Goal: Information Seeking & Learning: Learn about a topic

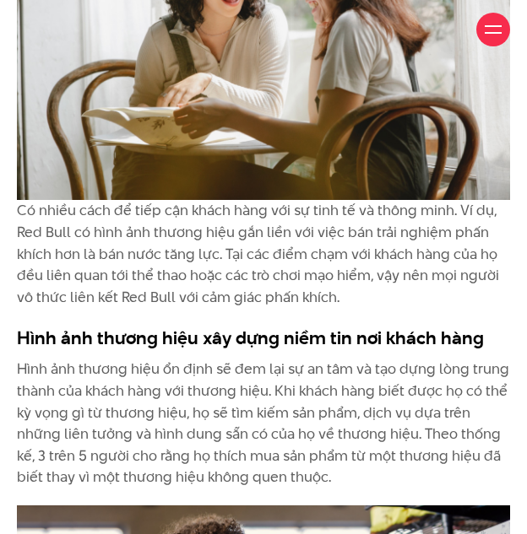
scroll to position [3983, 0]
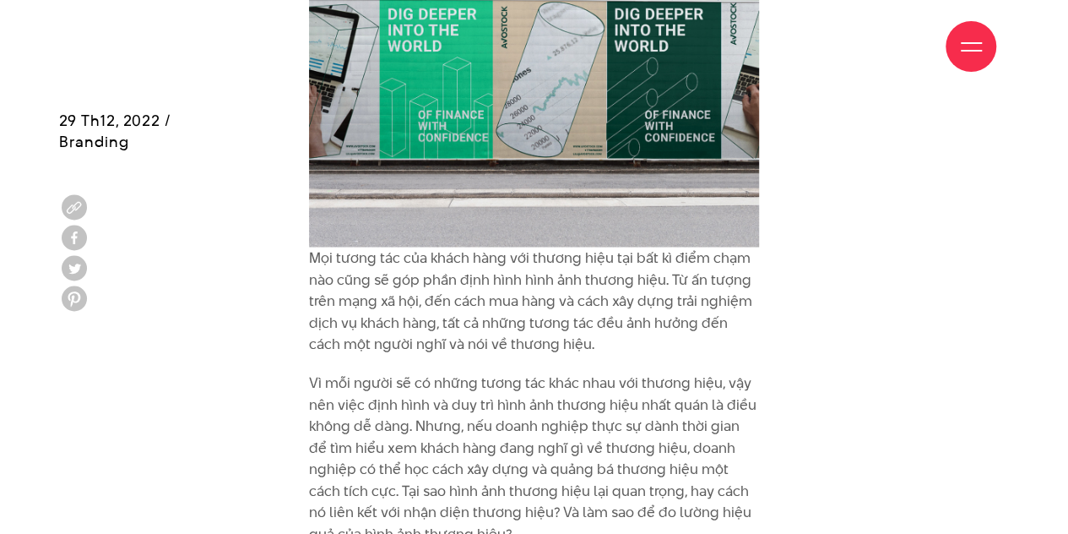
scroll to position [1496, 0]
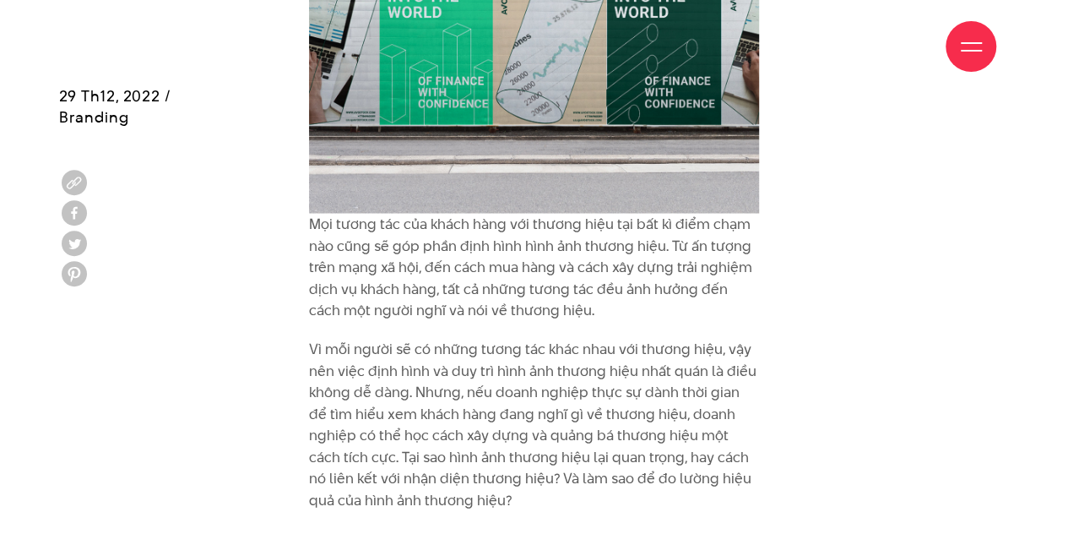
click at [635, 318] on p "Mọi tương tác của khách hàng với thương hiệu tại bất kì điểm chạm nào cũng sẽ g…" at bounding box center [534, 267] width 450 height 108
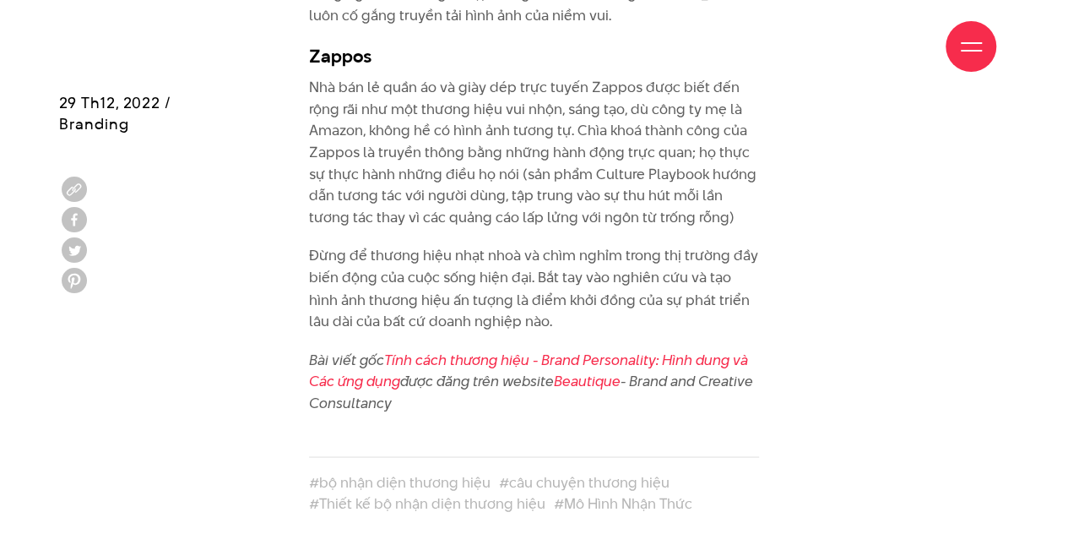
scroll to position [7760, 0]
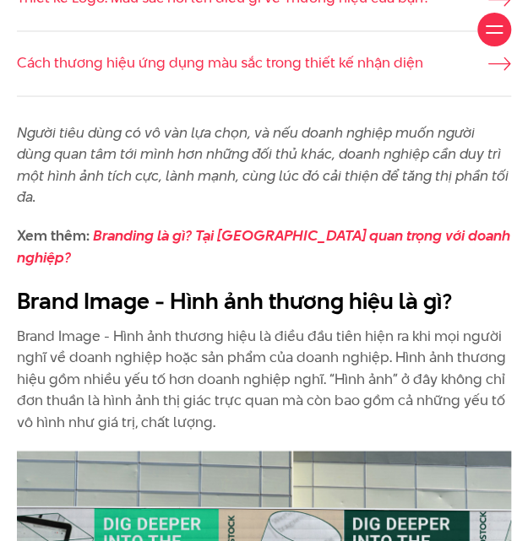
scroll to position [707, 0]
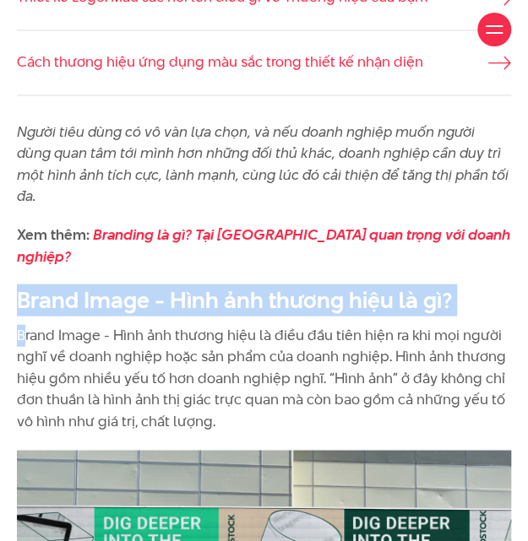
drag, startPoint x: 21, startPoint y: 301, endPoint x: -59, endPoint y: 240, distance: 101.2
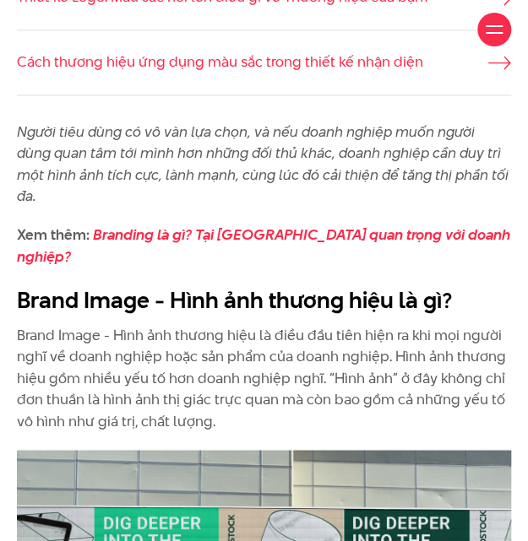
click at [177, 362] on p "Brand Image - Hình ảnh thương hiệu là điều đầu tiên hiện ra khi mọi người nghĩ …" at bounding box center [264, 378] width 494 height 108
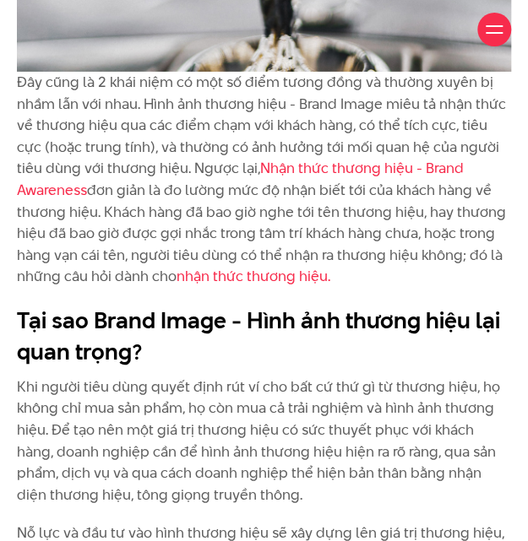
scroll to position [2937, 0]
